Goal: Navigation & Orientation: Find specific page/section

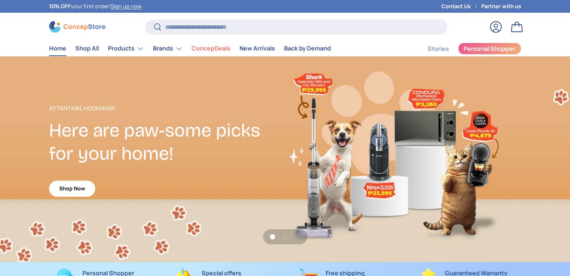
scroll to position [1937, 3062]
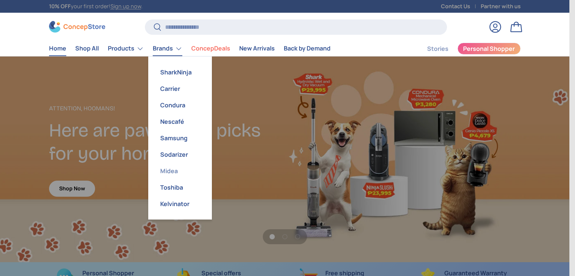
click at [169, 173] on link "Midea" at bounding box center [180, 171] width 55 height 16
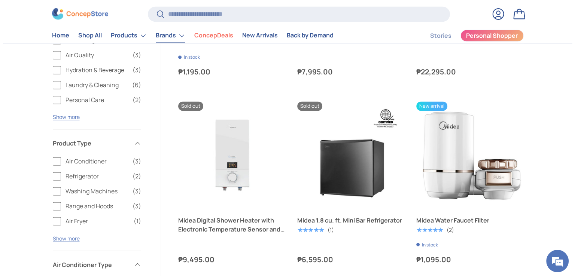
scroll to position [1086, 0]
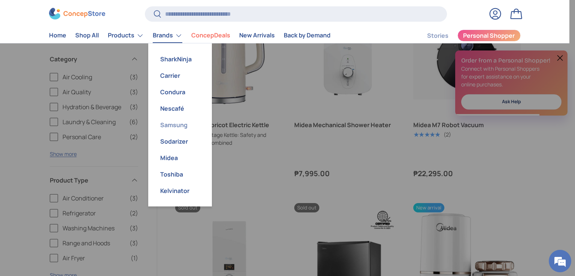
click at [178, 124] on link "Samsung" at bounding box center [180, 125] width 55 height 16
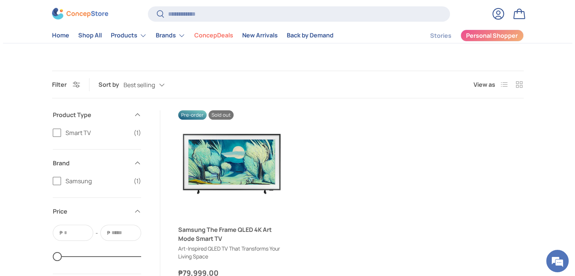
scroll to position [75, 0]
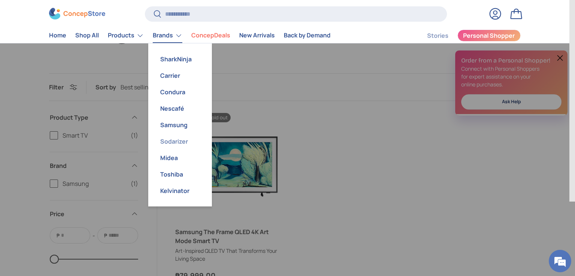
click at [170, 145] on link "Sodarizer" at bounding box center [180, 141] width 55 height 16
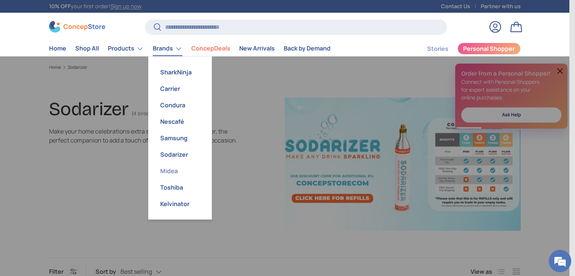
click at [168, 167] on link "Midea" at bounding box center [180, 171] width 55 height 16
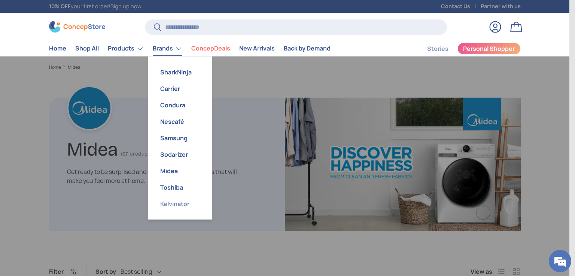
click at [178, 199] on link "Kelvinator" at bounding box center [180, 204] width 55 height 16
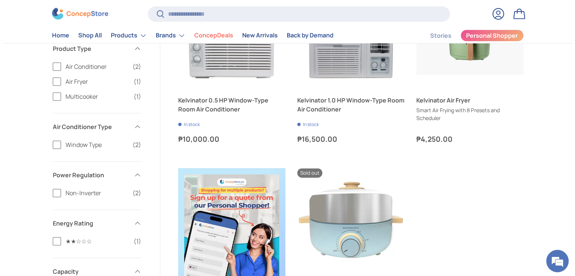
scroll to position [300, 0]
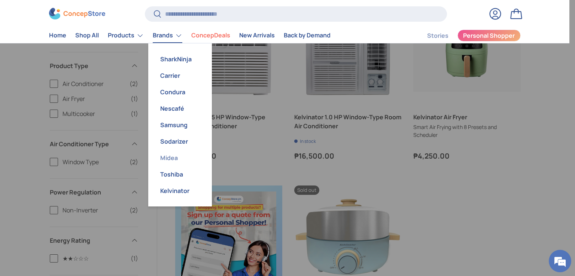
click at [170, 160] on link "Midea" at bounding box center [180, 158] width 55 height 16
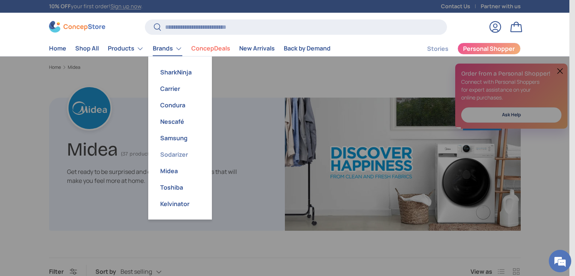
click at [178, 154] on link "Sodarizer" at bounding box center [180, 154] width 55 height 16
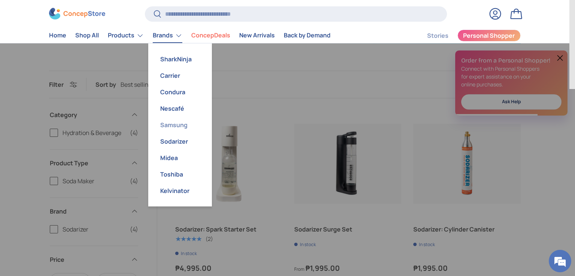
click at [179, 128] on link "Samsung" at bounding box center [180, 125] width 55 height 16
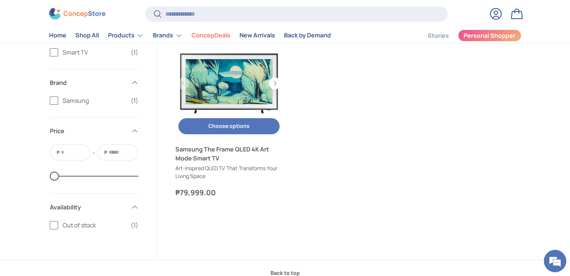
scroll to position [112, 0]
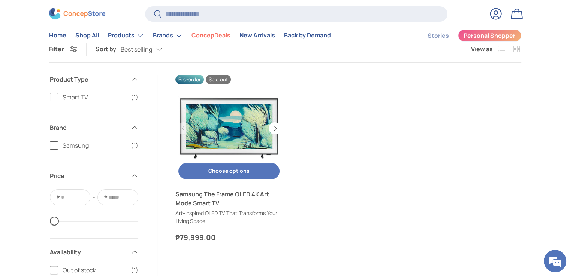
click at [276, 122] on button "Next" at bounding box center [274, 128] width 12 height 12
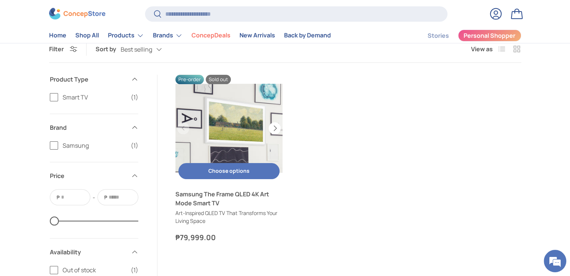
click at [276, 125] on button "Next" at bounding box center [274, 128] width 12 height 12
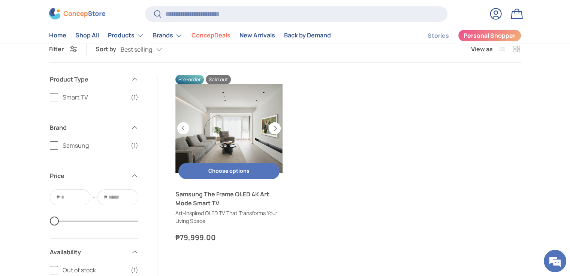
click at [276, 125] on button "Next" at bounding box center [274, 128] width 12 height 12
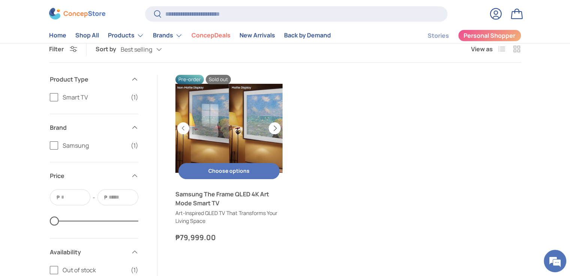
click at [276, 125] on button "Next" at bounding box center [274, 128] width 12 height 12
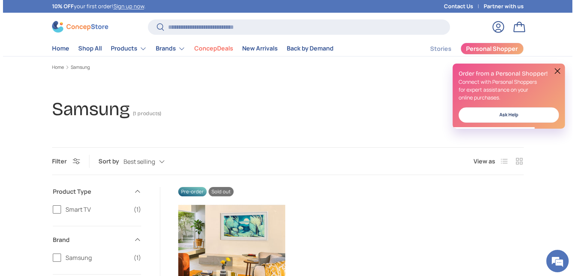
scroll to position [0, 0]
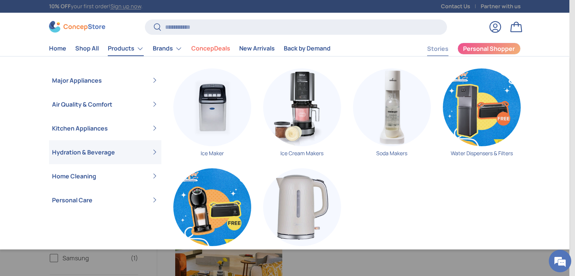
click at [439, 49] on link "Stories" at bounding box center [437, 49] width 21 height 15
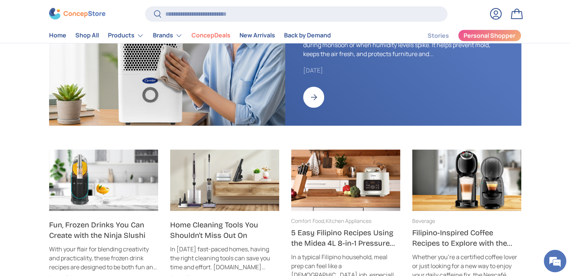
scroll to position [300, 0]
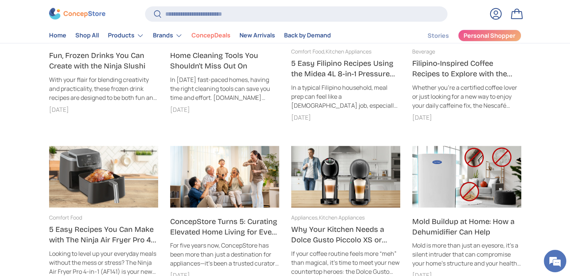
click at [85, 13] on img at bounding box center [77, 14] width 56 height 12
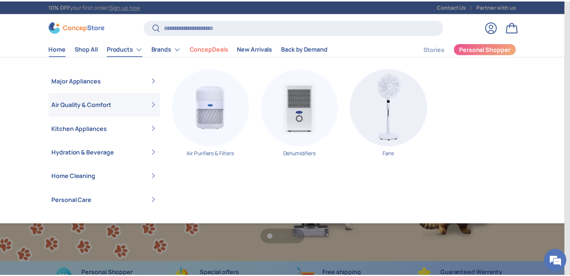
scroll to position [0, 569]
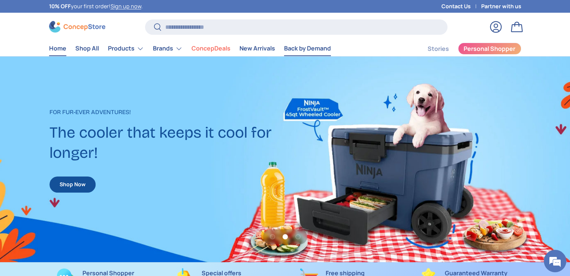
click at [313, 52] on link "Back by Demand" at bounding box center [307, 48] width 47 height 15
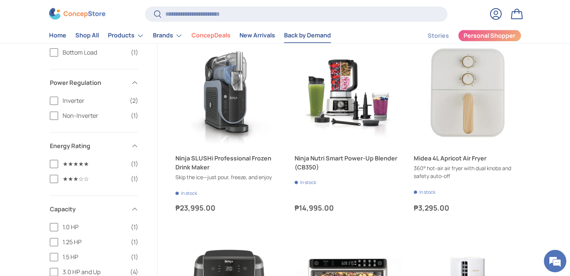
scroll to position [974, 0]
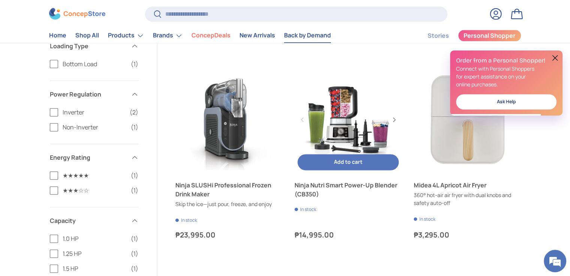
click at [295, 199] on link "Ninja Nutri Smart Power-Up Blender (CB350)" at bounding box center [347, 190] width 107 height 18
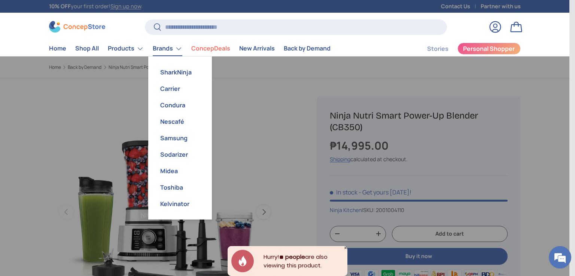
click at [167, 48] on link "Brands" at bounding box center [168, 48] width 30 height 15
click at [189, 72] on link "SharkNinja" at bounding box center [180, 72] width 55 height 16
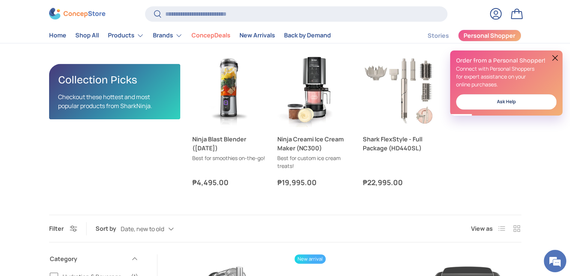
scroll to position [187, 0]
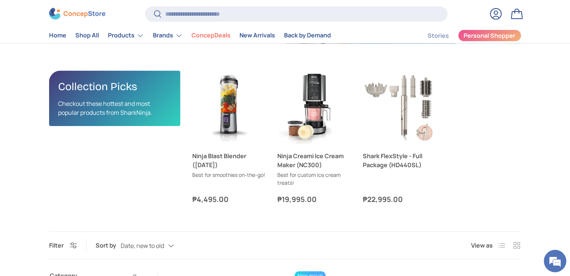
click at [78, 16] on img at bounding box center [77, 14] width 56 height 12
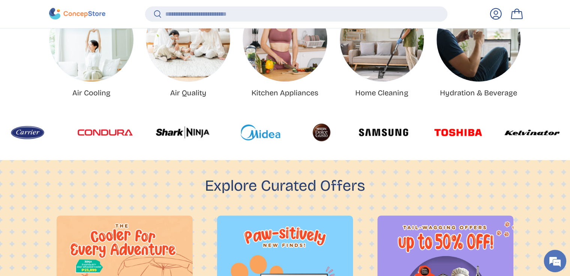
scroll to position [343, 0]
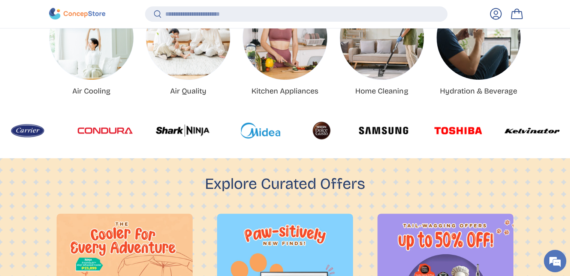
click at [310, 135] on img at bounding box center [321, 130] width 22 height 22
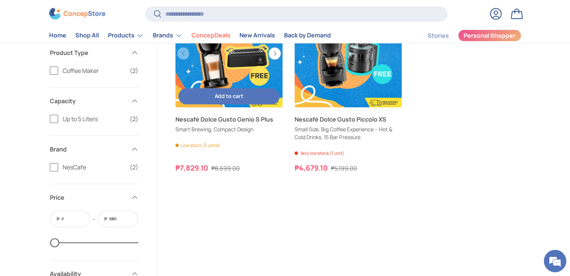
scroll to position [150, 0]
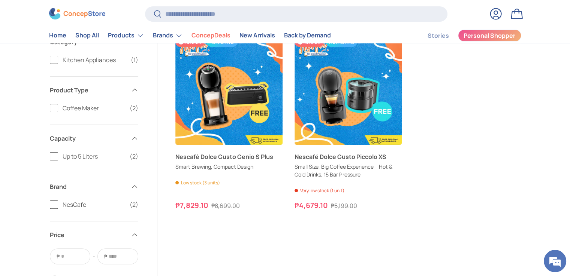
click at [92, 17] on img at bounding box center [77, 14] width 56 height 12
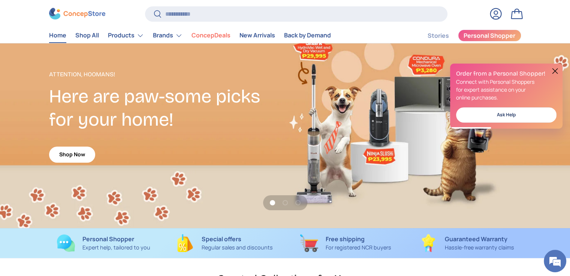
scroll to position [75, 0]
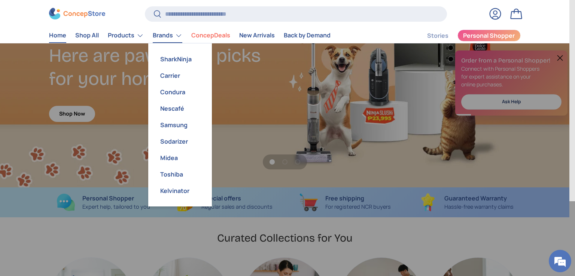
click at [172, 36] on link "Brands" at bounding box center [168, 35] width 30 height 15
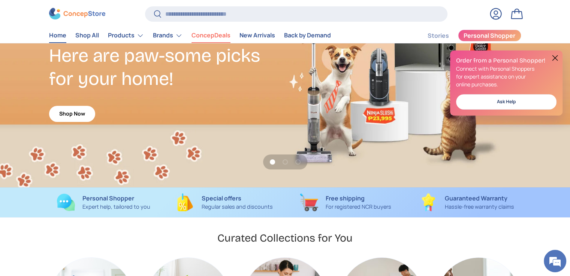
click at [215, 38] on link "ConcepDeals" at bounding box center [210, 35] width 39 height 15
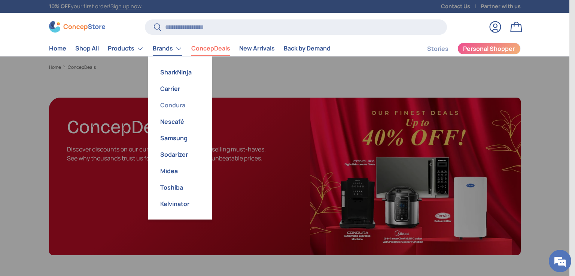
click at [179, 105] on link "Condura" at bounding box center [180, 105] width 55 height 16
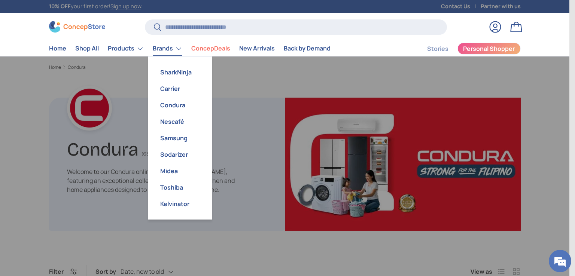
click at [172, 51] on link "Brands" at bounding box center [168, 48] width 30 height 15
click at [180, 152] on link "Sodarizer" at bounding box center [180, 154] width 55 height 16
